Goal: Task Accomplishment & Management: Manage account settings

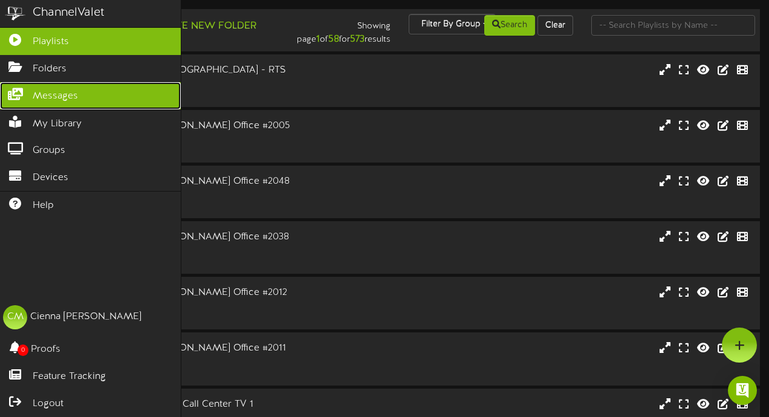
click at [17, 96] on icon at bounding box center [15, 92] width 30 height 9
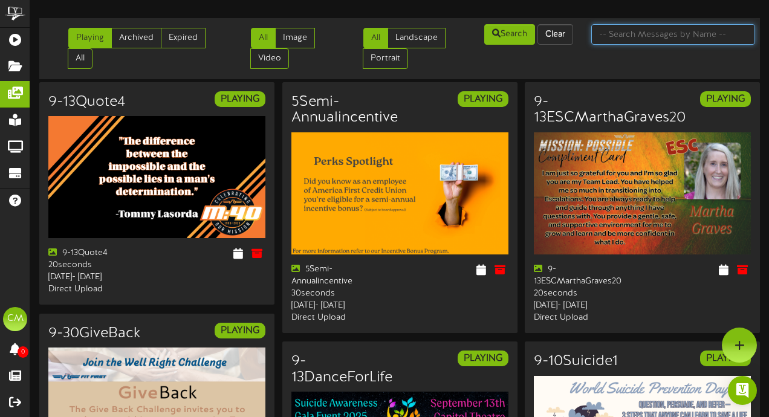
click at [634, 41] on input "text" at bounding box center [673, 34] width 164 height 21
type input "labor"
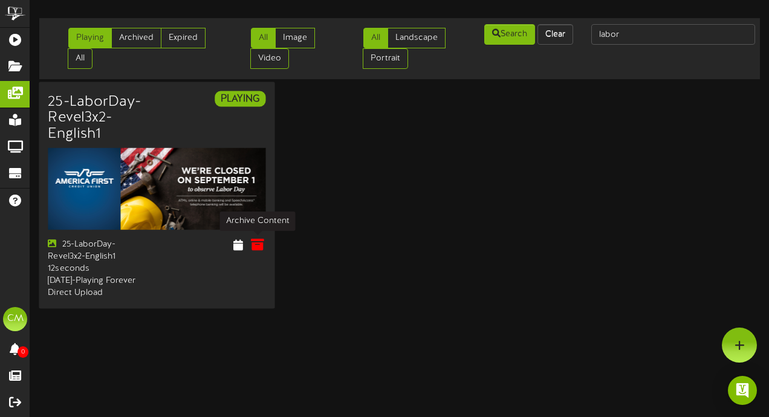
click at [262, 244] on icon at bounding box center [257, 244] width 13 height 13
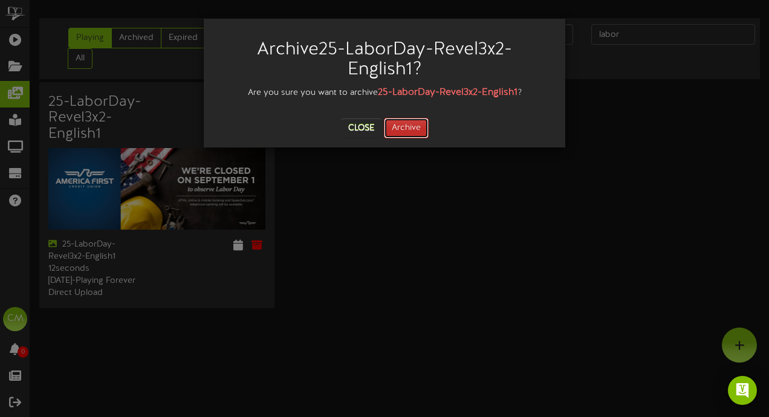
click at [420, 129] on button "Archive" at bounding box center [406, 128] width 45 height 21
